Goal: Information Seeking & Learning: Learn about a topic

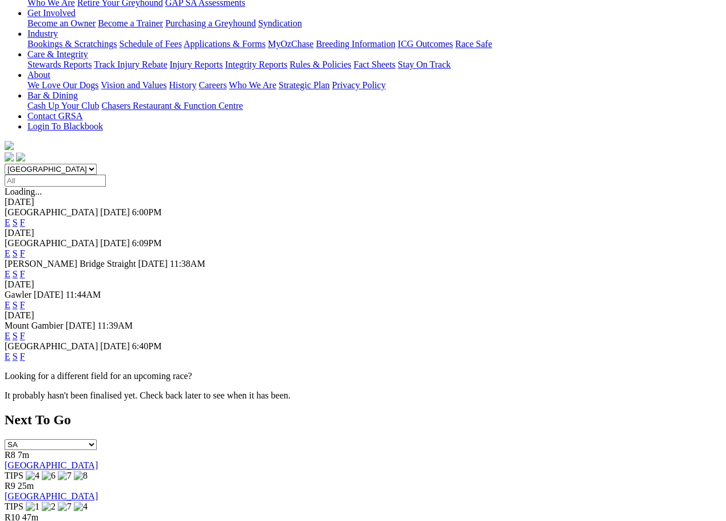
scroll to position [212, 0]
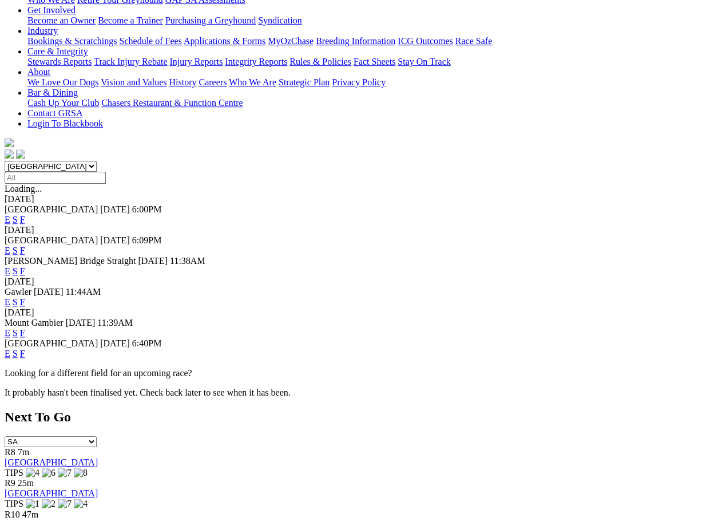
click at [10, 349] on link "E" at bounding box center [8, 354] width 6 height 10
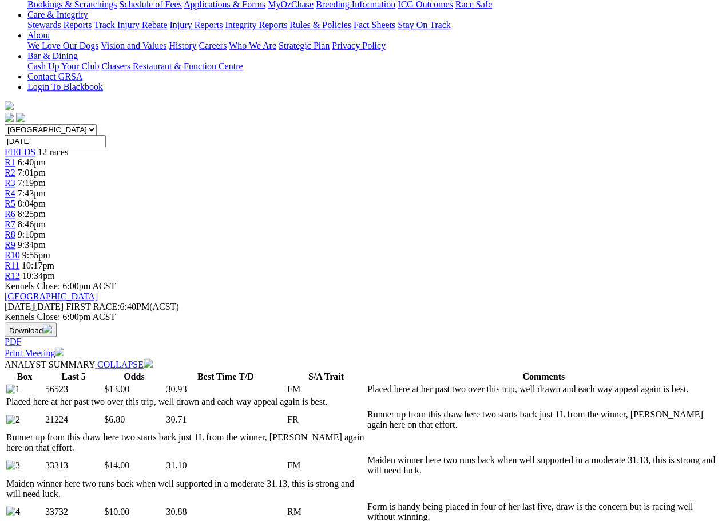
scroll to position [239, 0]
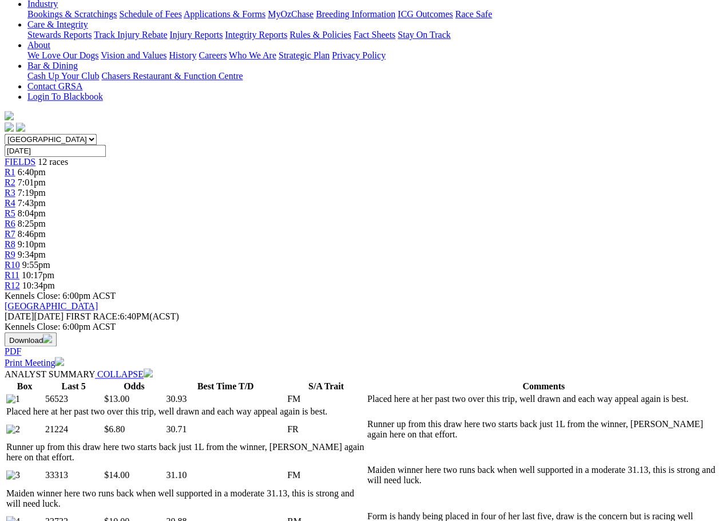
drag, startPoint x: 270, startPoint y: 208, endPoint x: 537, endPoint y: 207, distance: 267.2
copy td "Maiden winner at his race debut here in a slow 31.39, prefer to risk in this."
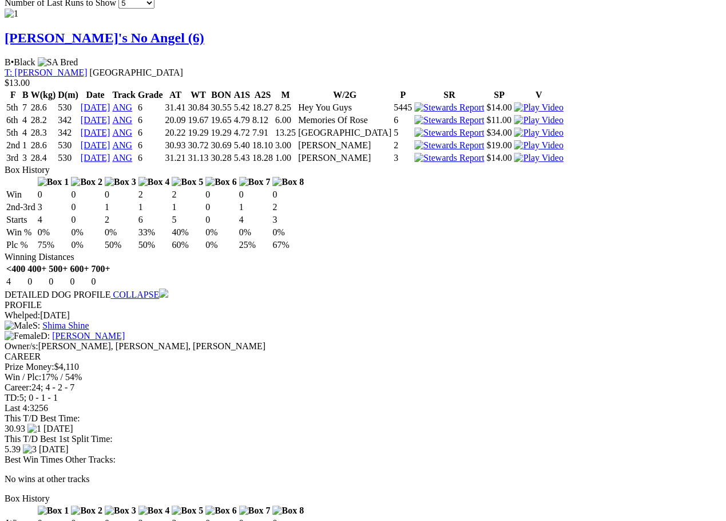
scroll to position [1246, 0]
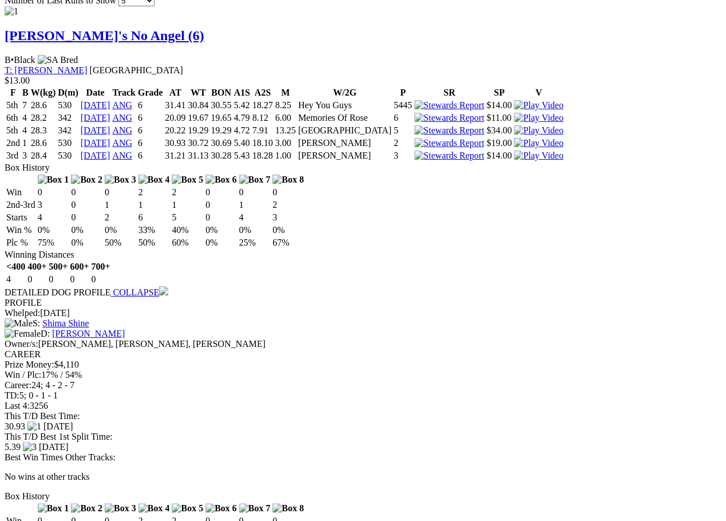
drag, startPoint x: 264, startPoint y: 266, endPoint x: 279, endPoint y: 266, distance: 14.9
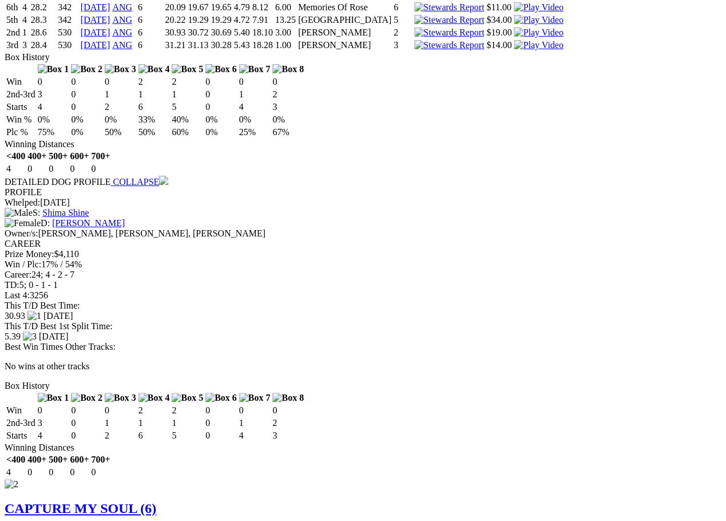
scroll to position [1312, 0]
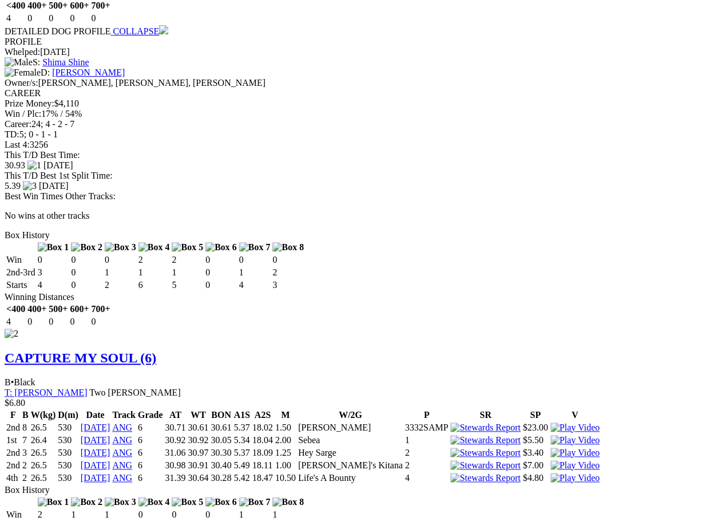
scroll to position [1510, 0]
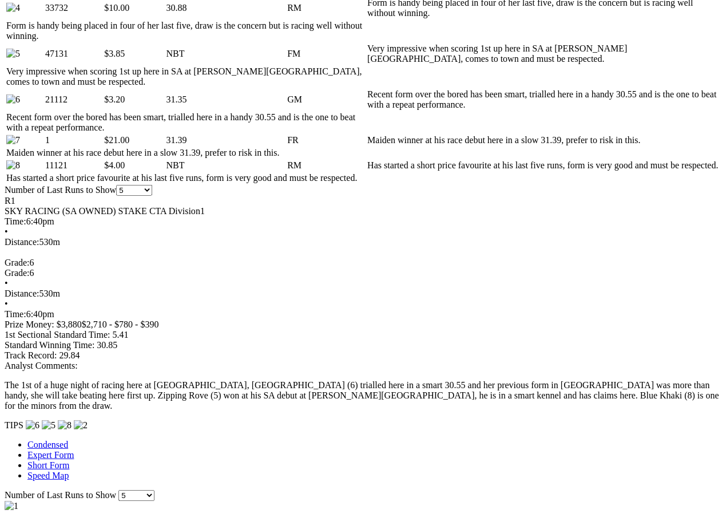
scroll to position [754, 0]
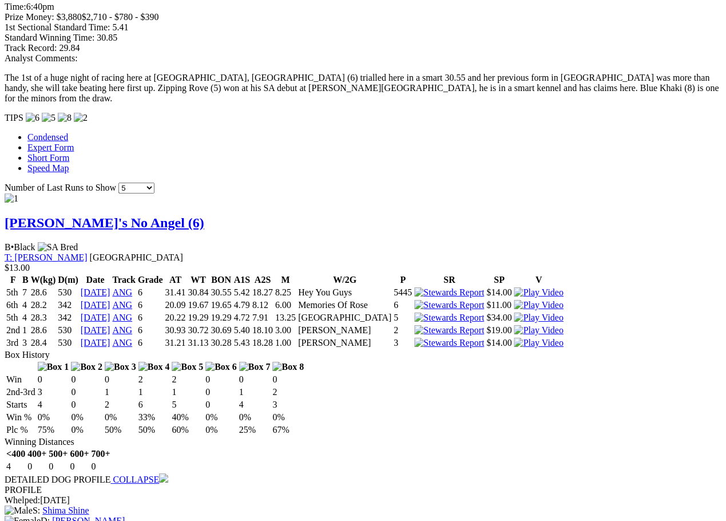
scroll to position [1065, 0]
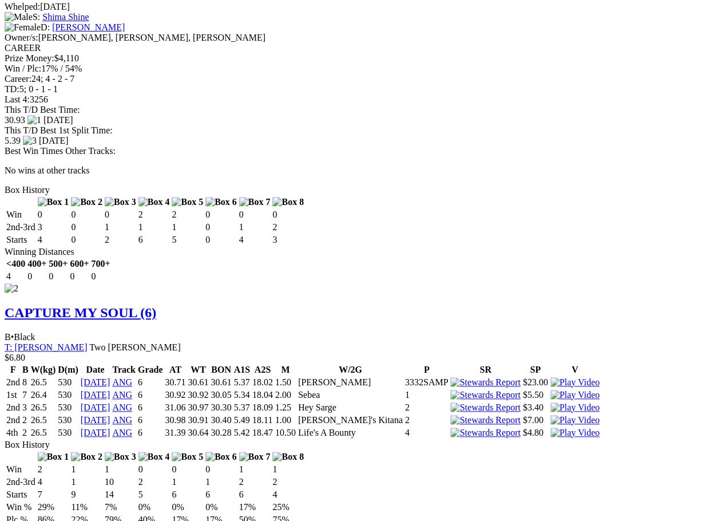
scroll to position [1564, 0]
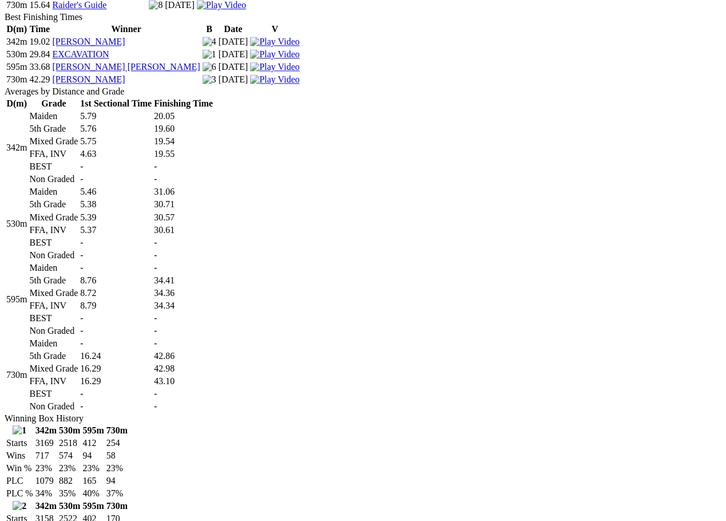
scroll to position [512, 0]
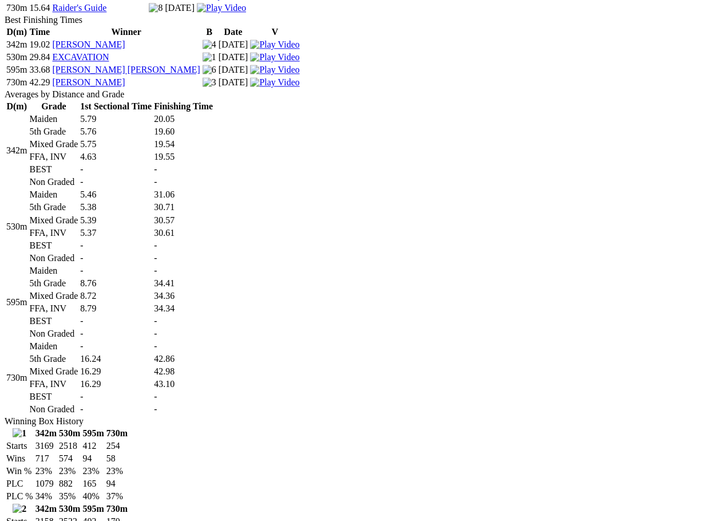
drag, startPoint x: 402, startPoint y: 155, endPoint x: 427, endPoint y: 156, distance: 25.2
click at [213, 227] on td "30.61" at bounding box center [183, 232] width 60 height 11
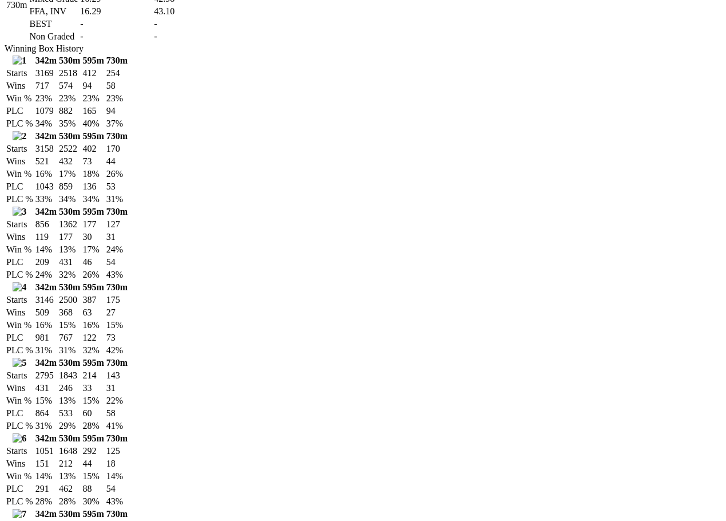
scroll to position [885, 0]
